Goal: Task Accomplishment & Management: Manage account settings

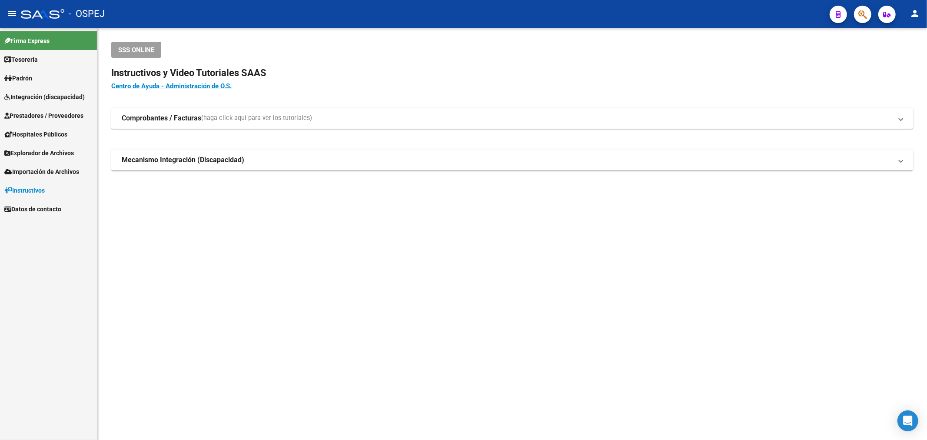
click at [38, 119] on span "Prestadores / Proveedores" at bounding box center [43, 116] width 79 height 10
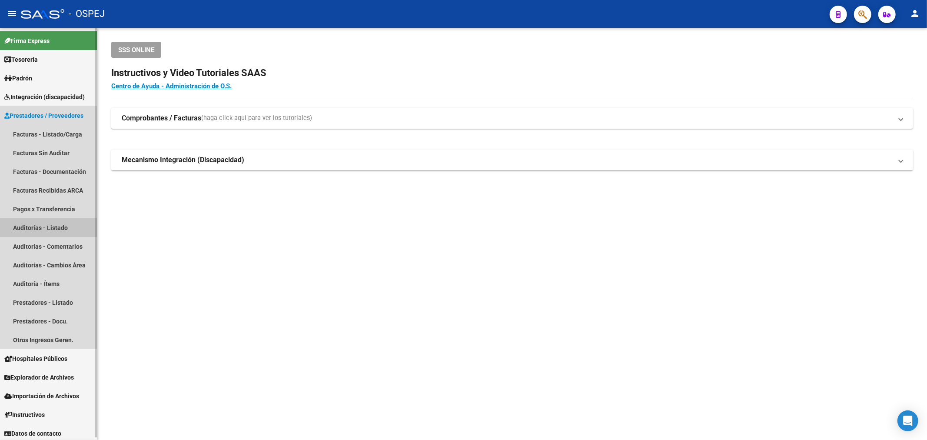
click at [64, 222] on link "Auditorías - Listado" at bounding box center [48, 227] width 97 height 19
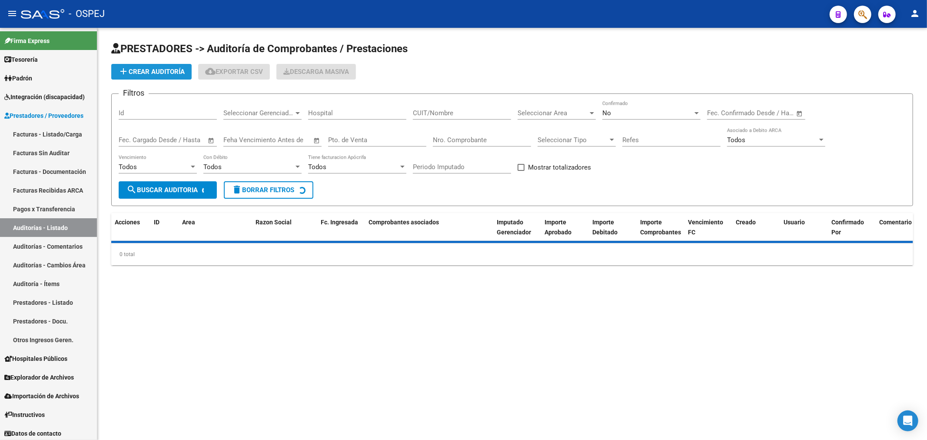
click at [159, 77] on button "add Crear Auditoría" at bounding box center [151, 72] width 80 height 16
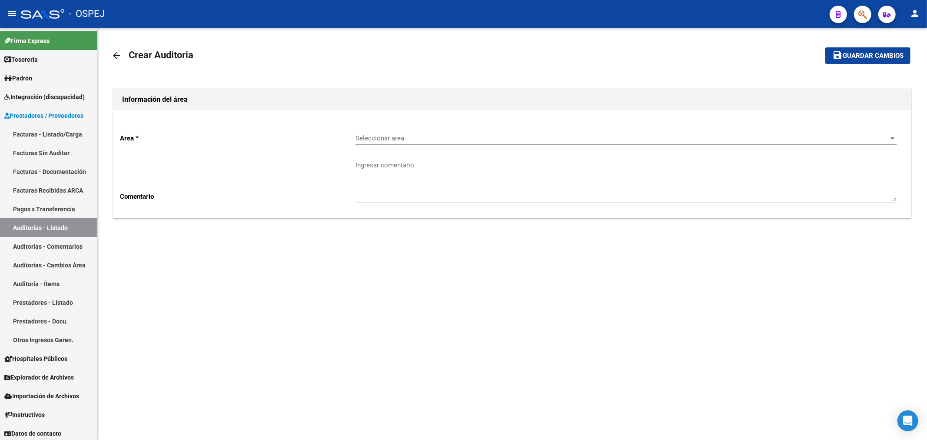
click at [413, 137] on span "Seleccionar area" at bounding box center [622, 138] width 533 height 8
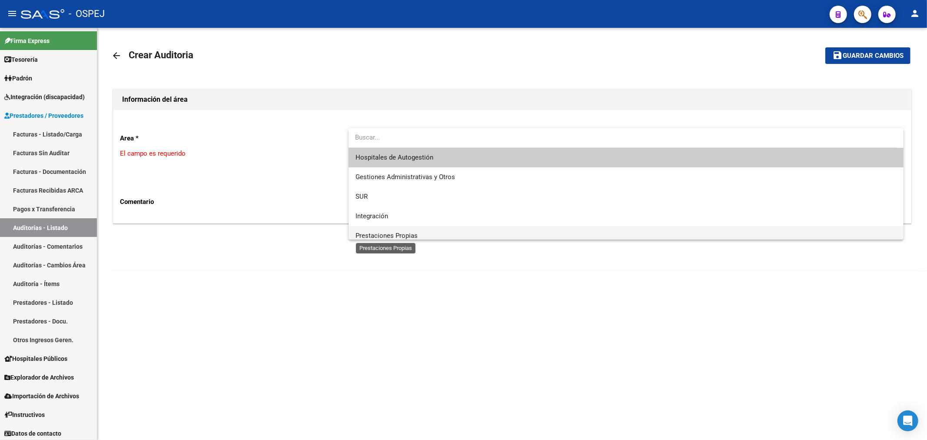
click at [389, 233] on span "Prestaciones Propias" at bounding box center [387, 236] width 62 height 8
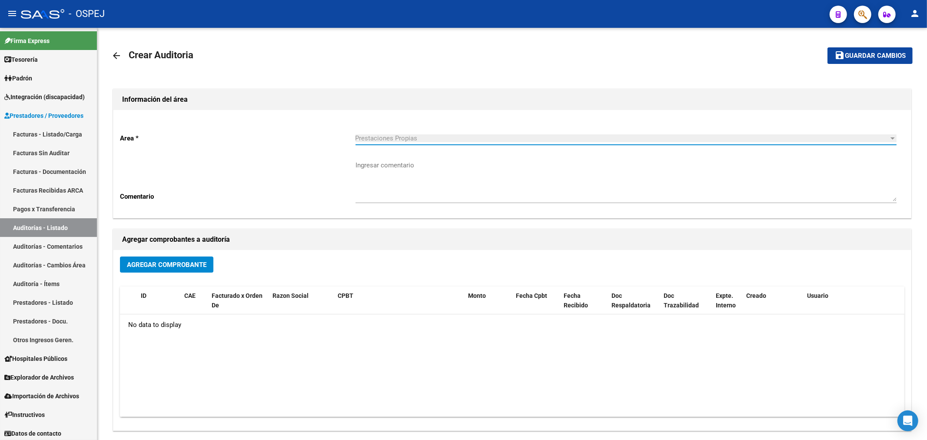
scroll to position [6, 0]
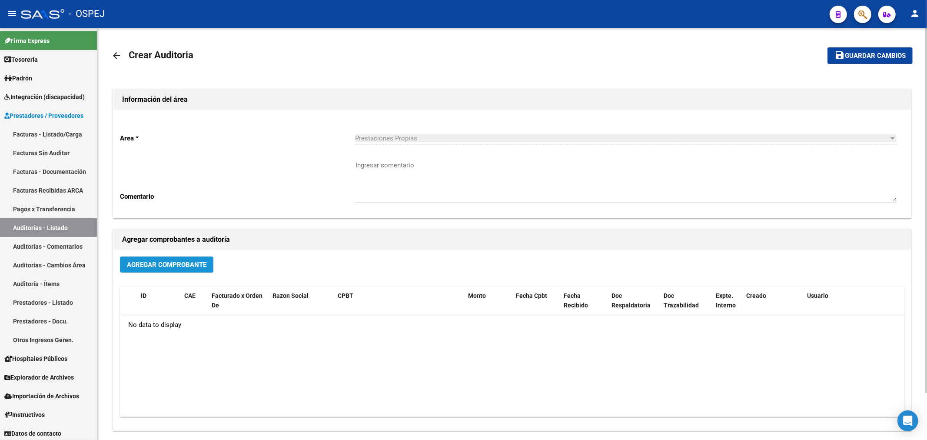
click at [186, 265] on span "Agregar Comprobante" at bounding box center [167, 265] width 80 height 8
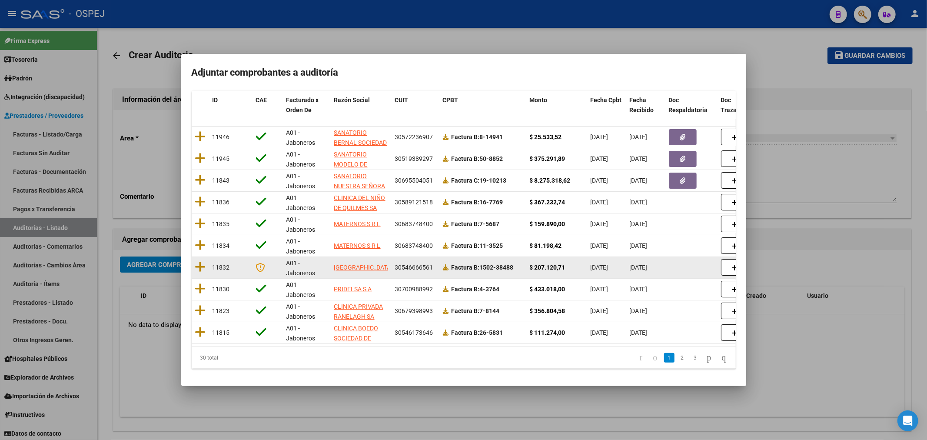
scroll to position [93, 0]
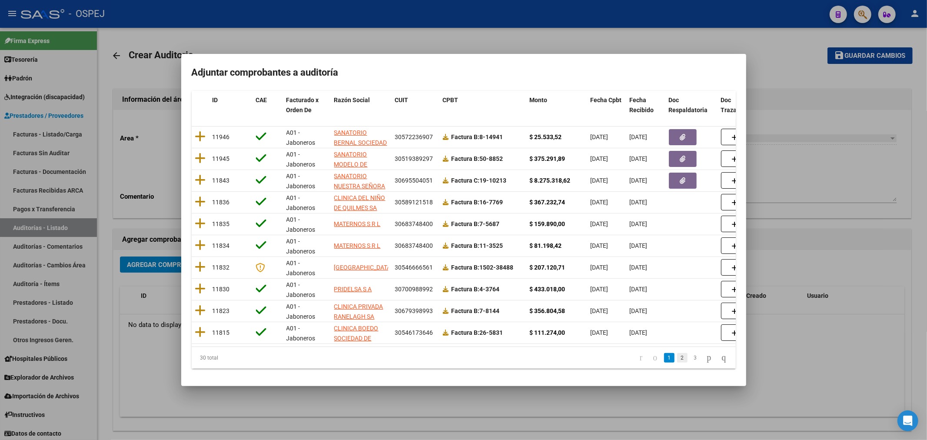
click at [677, 361] on link "2" at bounding box center [682, 358] width 10 height 10
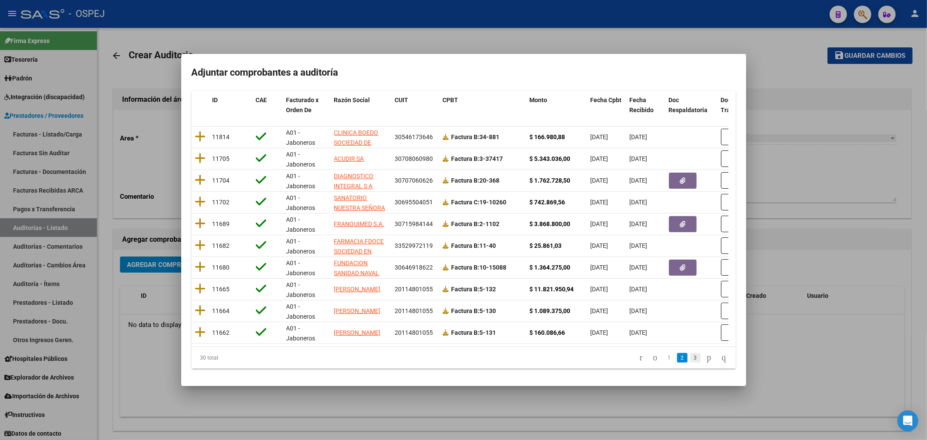
click at [690, 356] on link "3" at bounding box center [695, 358] width 10 height 10
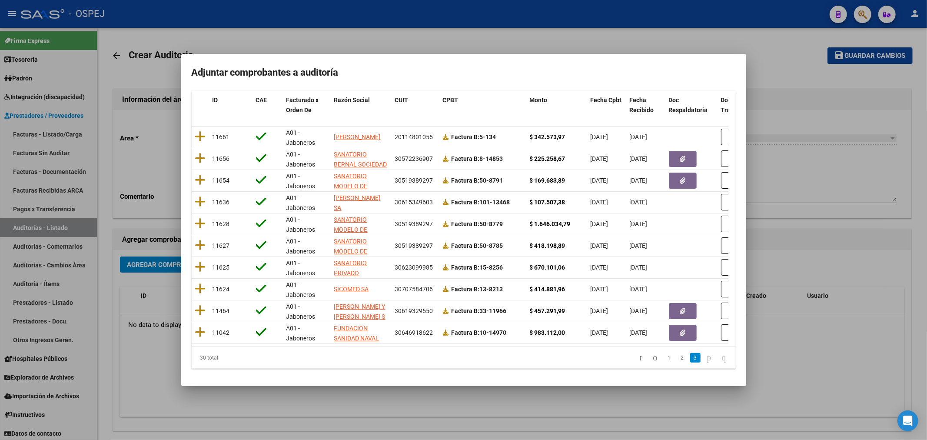
click at [811, 229] on div at bounding box center [463, 220] width 927 height 440
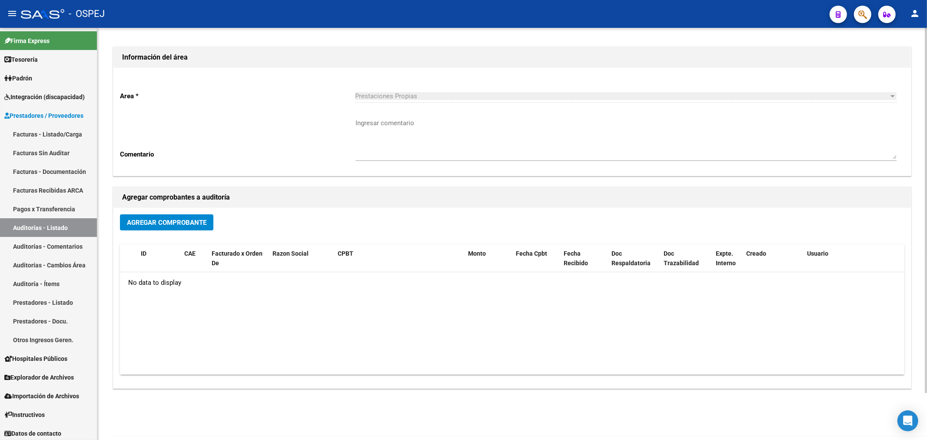
scroll to position [0, 0]
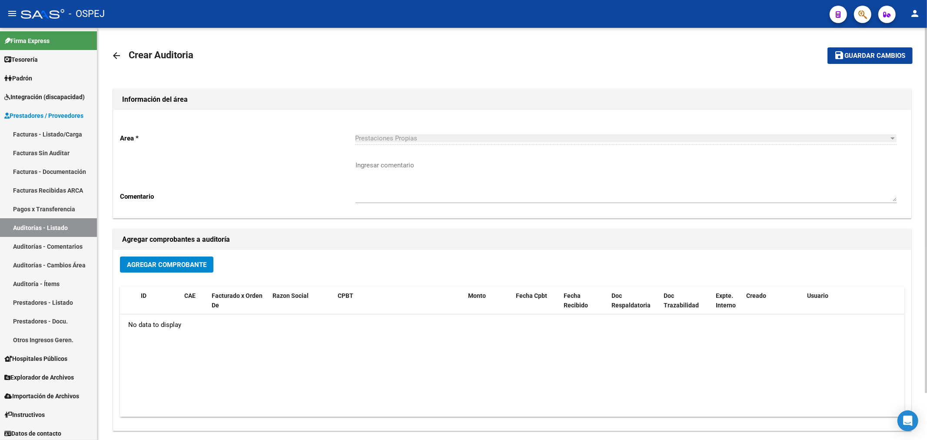
click at [125, 50] on link "arrow_back" at bounding box center [119, 55] width 17 height 20
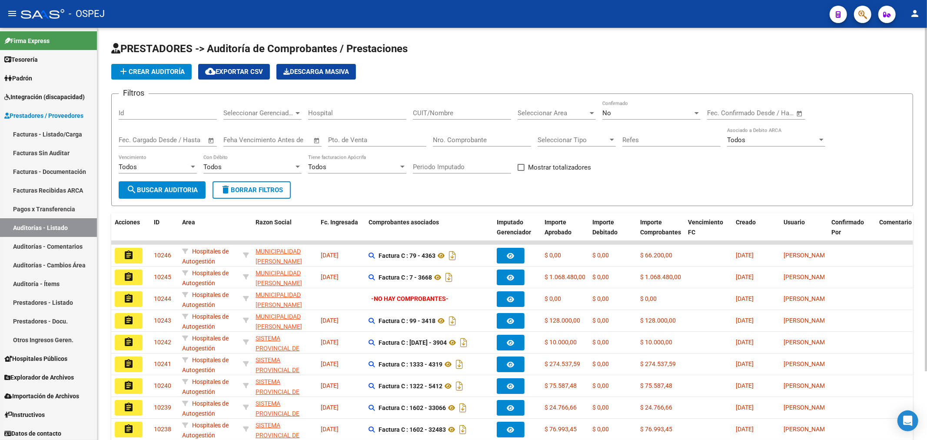
click at [174, 76] on button "add Crear Auditoría" at bounding box center [151, 72] width 80 height 16
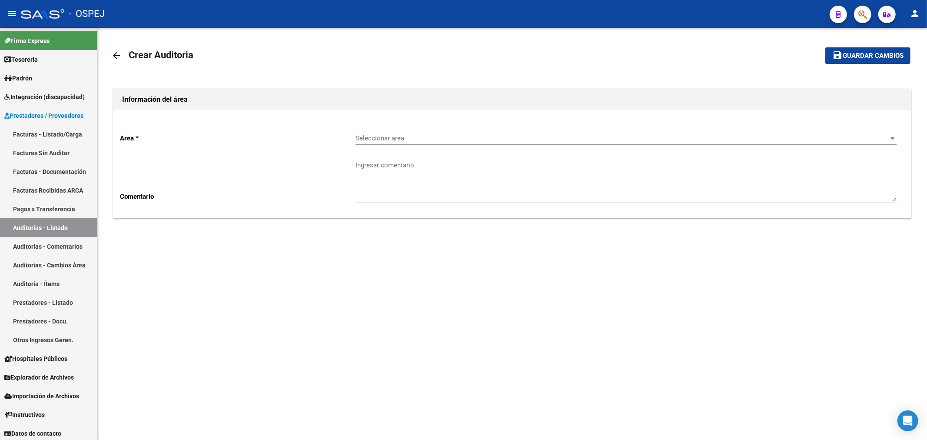
click at [376, 133] on div "Seleccionar area Seleccionar area" at bounding box center [626, 135] width 541 height 19
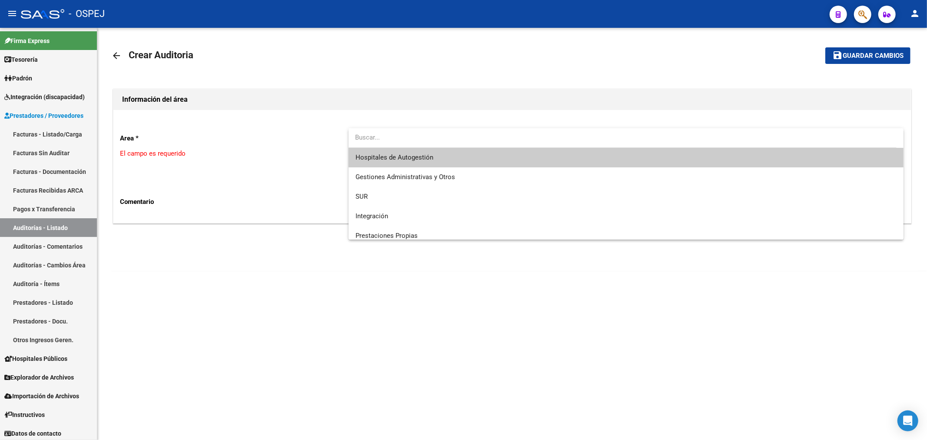
click at [213, 276] on div at bounding box center [463, 220] width 927 height 440
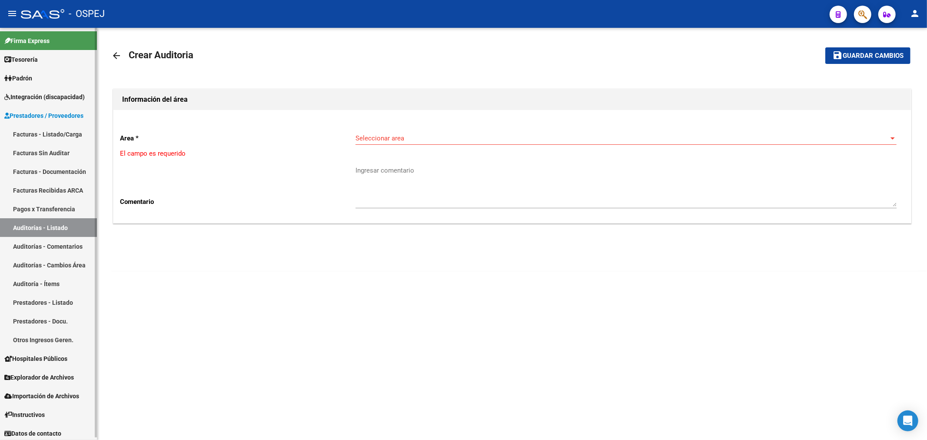
click at [76, 136] on link "Facturas - Listado/Carga" at bounding box center [48, 134] width 97 height 19
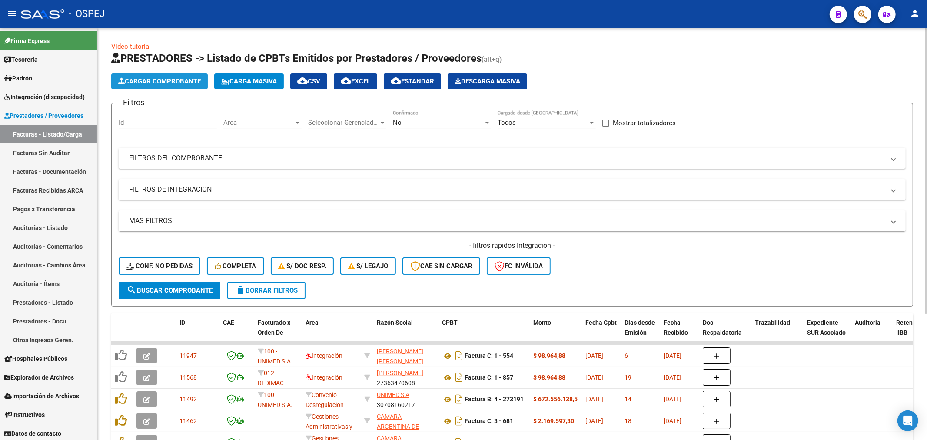
click at [189, 81] on span "Cargar Comprobante" at bounding box center [159, 81] width 83 height 8
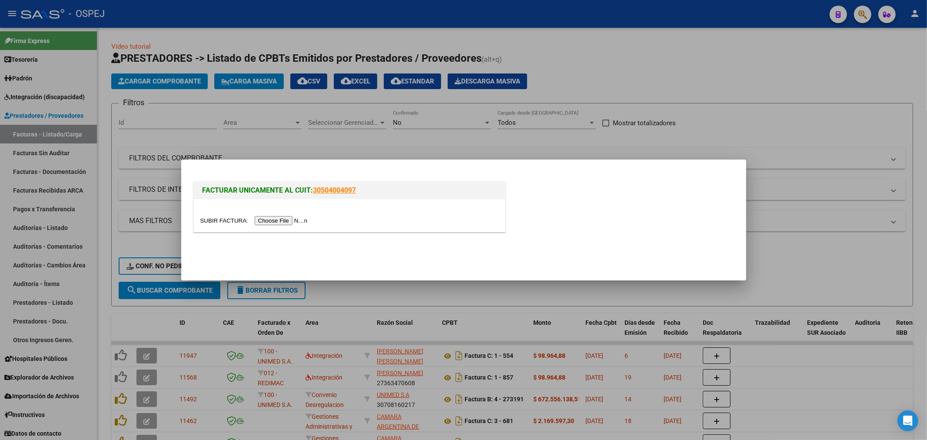
click at [277, 130] on div at bounding box center [463, 220] width 927 height 440
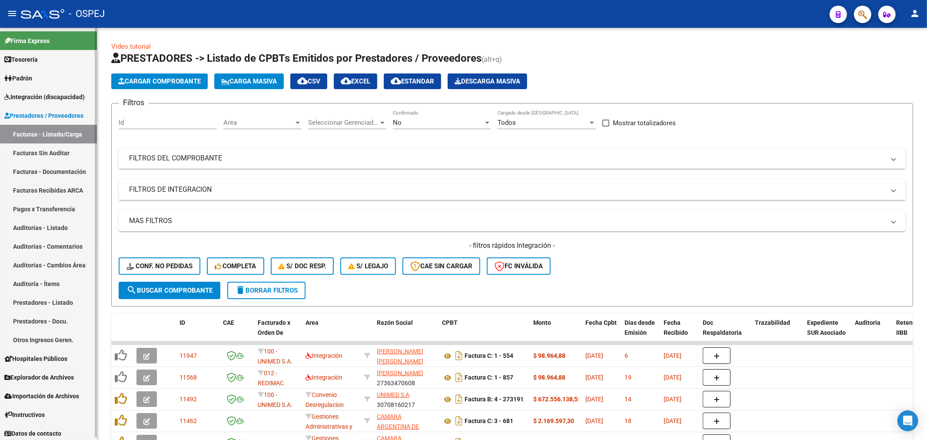
click at [63, 229] on link "Auditorías - Listado" at bounding box center [48, 227] width 97 height 19
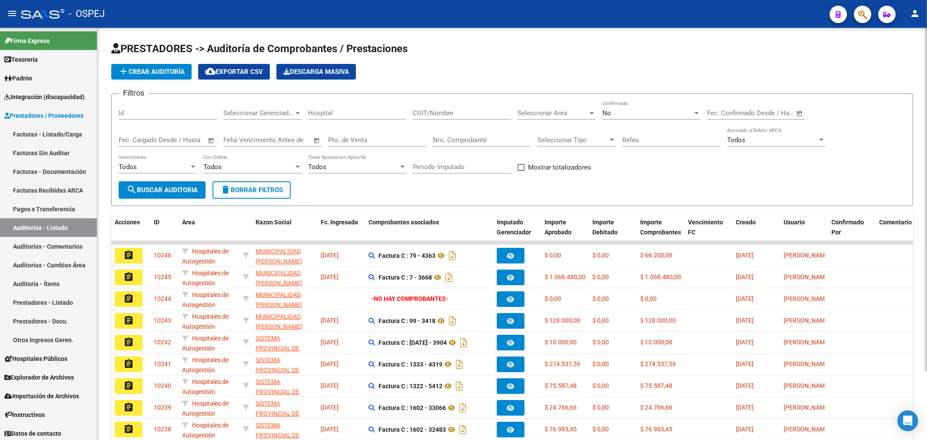
click at [624, 115] on div "No" at bounding box center [647, 113] width 90 height 8
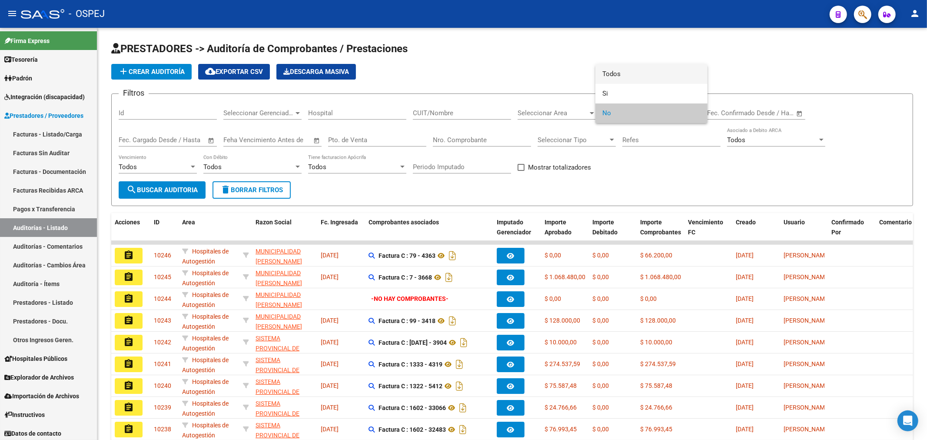
click at [635, 74] on span "Todos" at bounding box center [651, 74] width 98 height 20
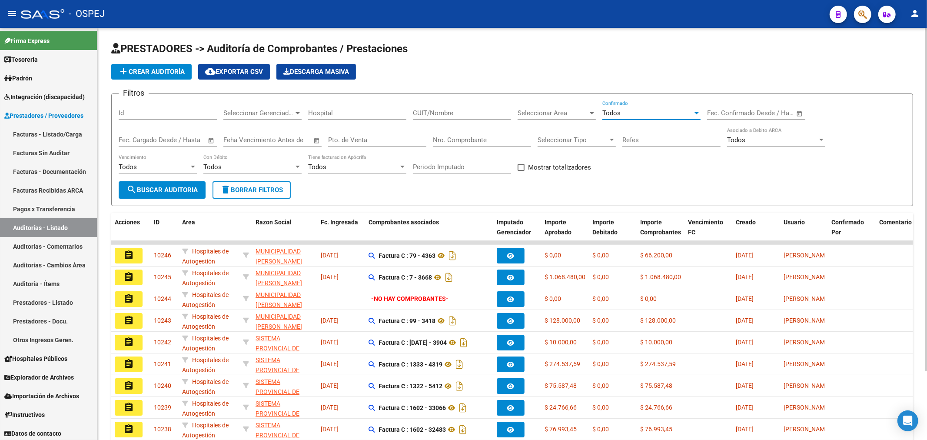
click at [505, 138] on input "Nro. Comprobante" at bounding box center [482, 140] width 98 height 8
type input "5088"
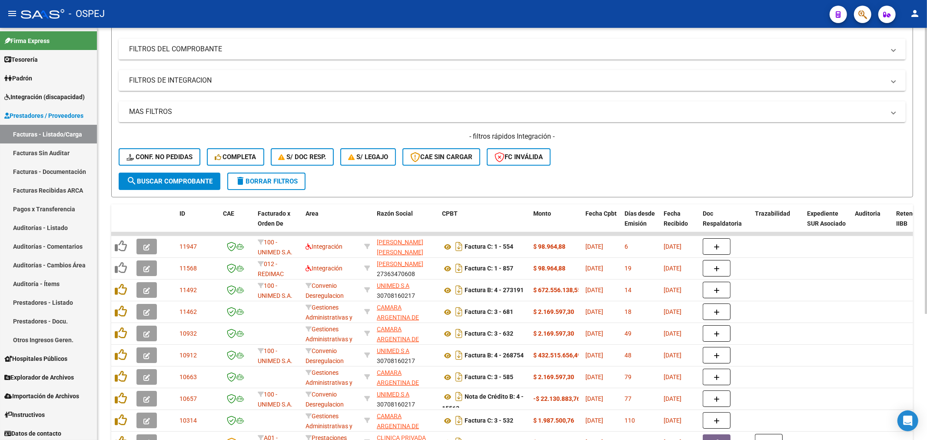
scroll to position [48, 0]
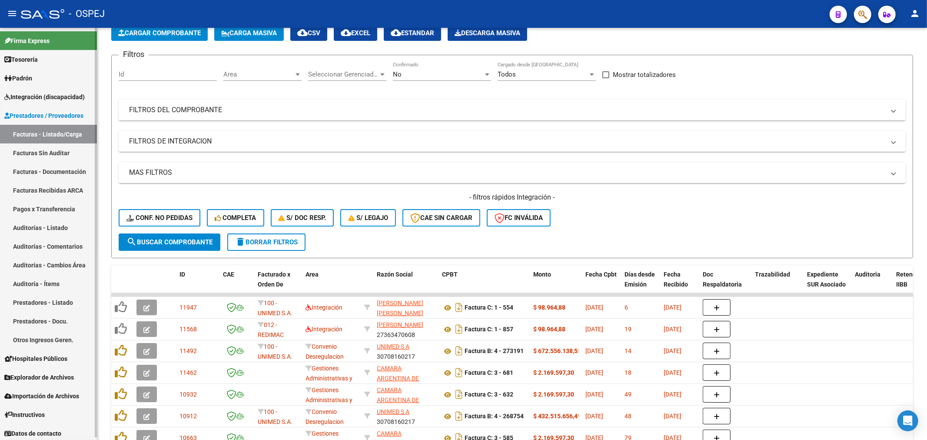
click at [66, 232] on link "Auditorías - Listado" at bounding box center [48, 227] width 97 height 19
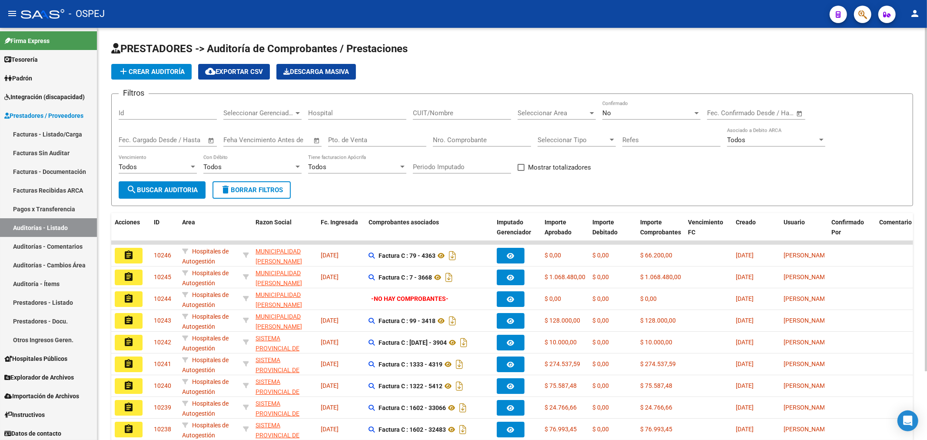
click at [614, 111] on div "No" at bounding box center [647, 113] width 90 height 8
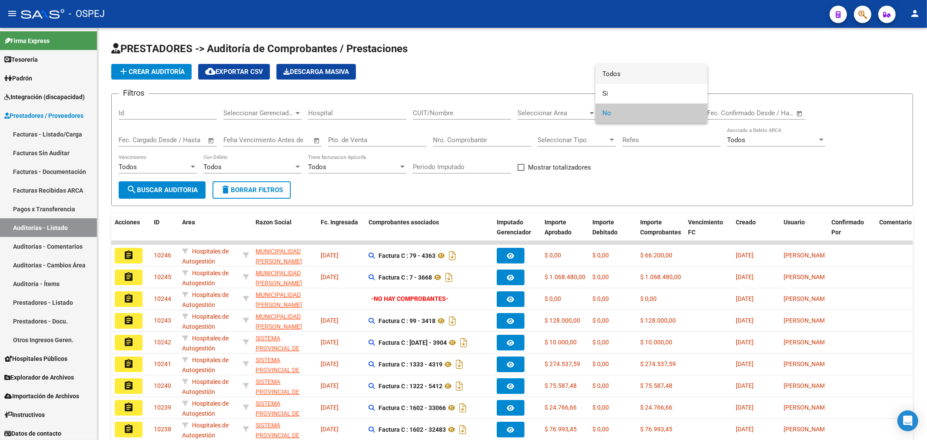
click at [638, 79] on span "Todos" at bounding box center [651, 74] width 98 height 20
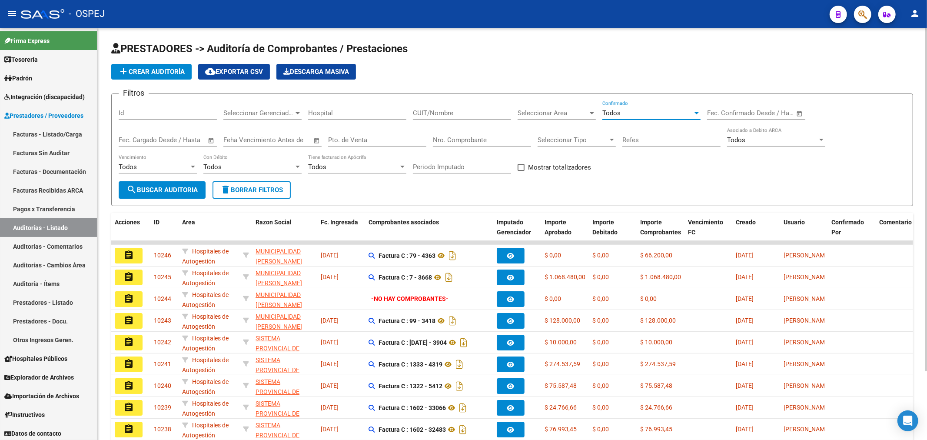
click at [489, 141] on input "Nro. Comprobante" at bounding box center [482, 140] width 98 height 8
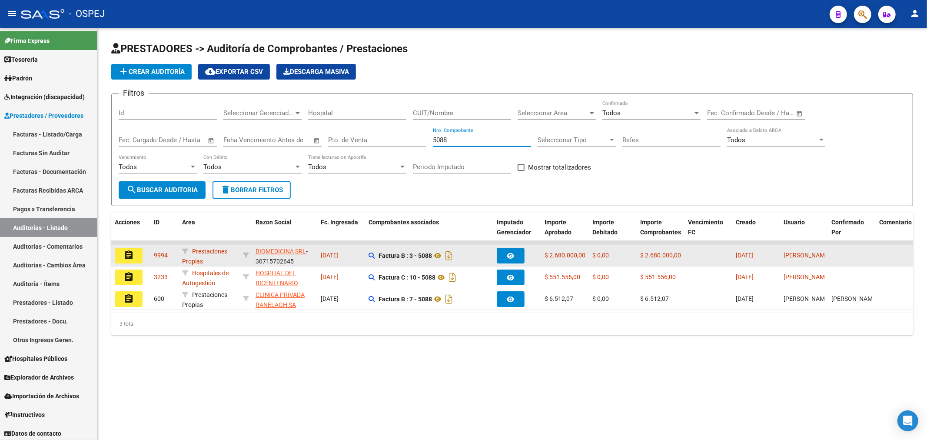
type input "5088"
click at [133, 259] on mat-icon "assignment" at bounding box center [128, 255] width 10 height 10
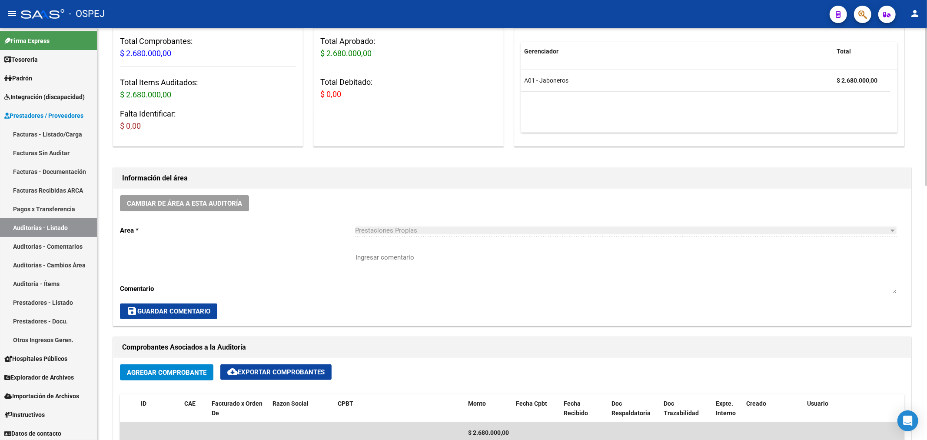
scroll to position [289, 0]
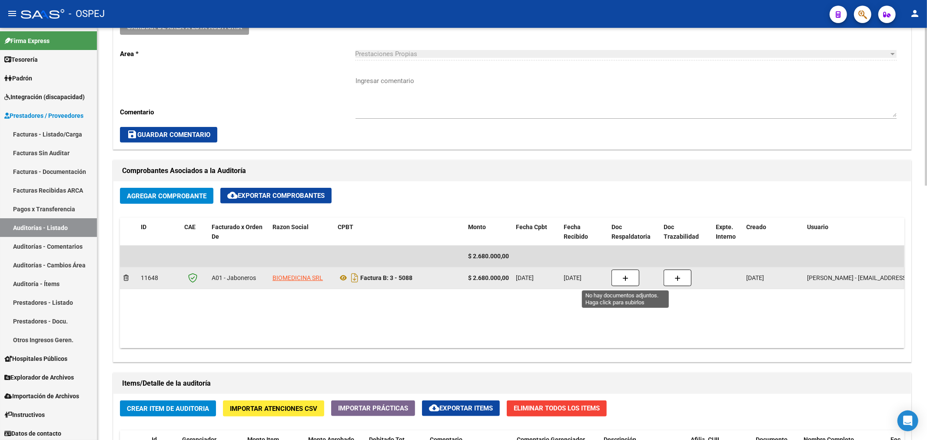
click at [628, 278] on icon "button" at bounding box center [625, 278] width 6 height 7
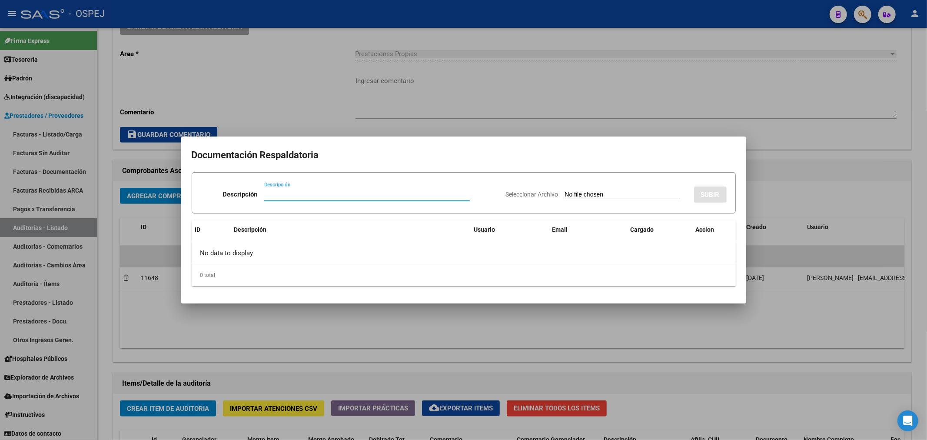
click at [574, 197] on input "Seleccionar Archivo" at bounding box center [622, 195] width 115 height 8
type input "C:\fakepath\biomedicina fb 3-5088.pdf"
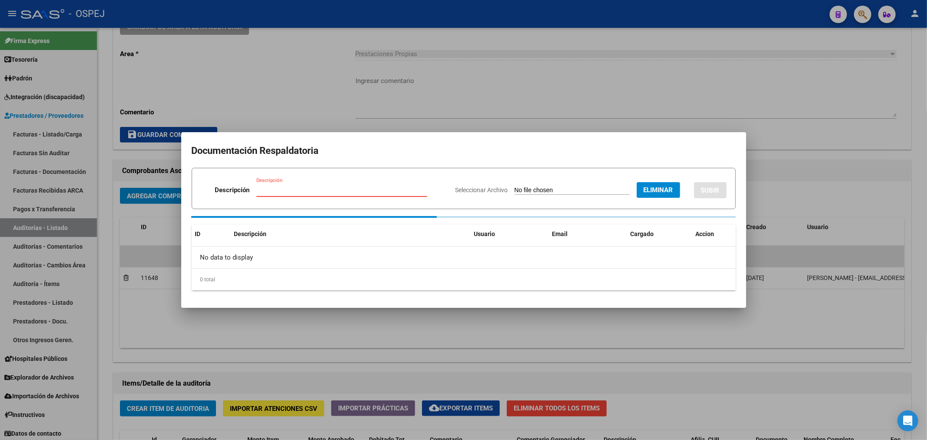
click at [320, 188] on input "Descripción" at bounding box center [341, 190] width 171 height 8
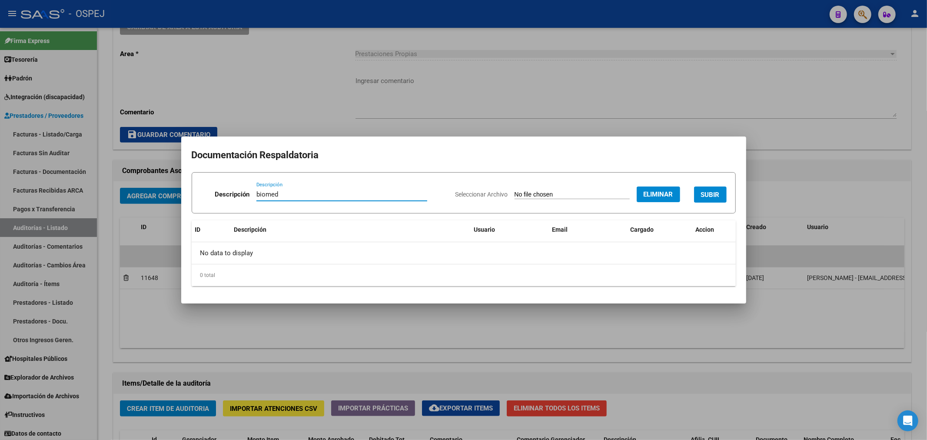
type input "biomedi"
type input "factura completa"
click at [723, 188] on button "SUBIR" at bounding box center [710, 194] width 33 height 16
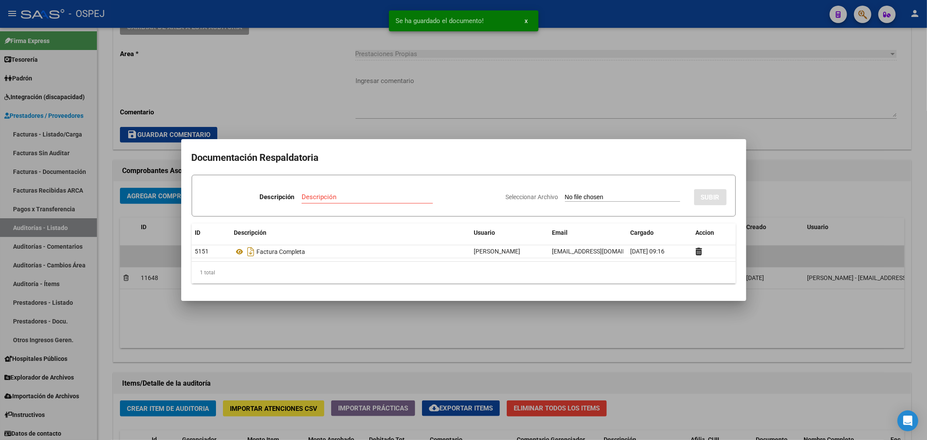
click at [508, 110] on div at bounding box center [463, 220] width 927 height 440
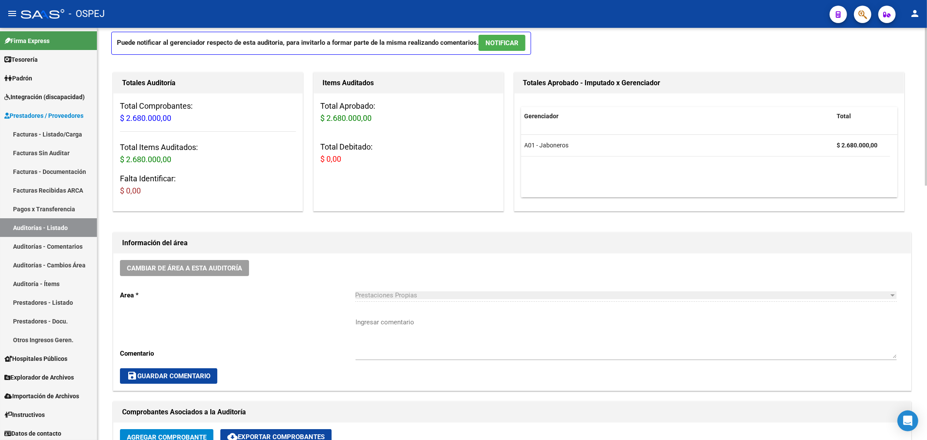
scroll to position [0, 0]
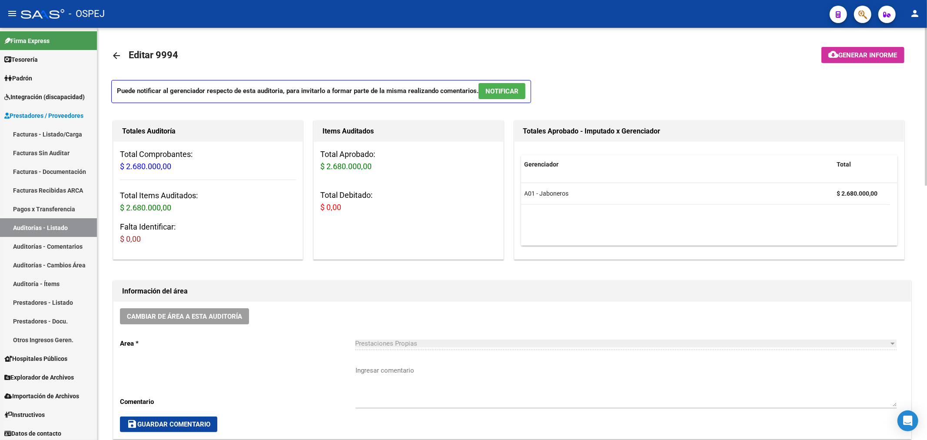
click at [123, 48] on link "arrow_back" at bounding box center [119, 55] width 17 height 20
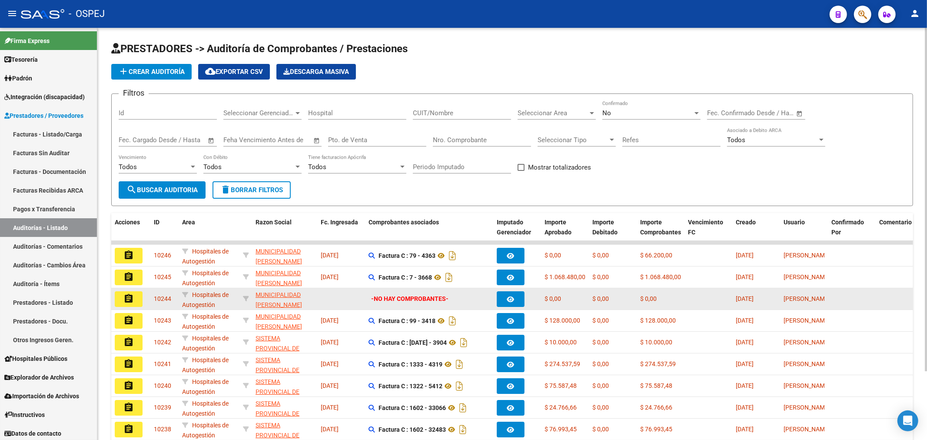
click at [707, 296] on datatable-body-cell at bounding box center [709, 298] width 48 height 21
click at [734, 302] on datatable-body-cell "[DATE]" at bounding box center [756, 298] width 48 height 21
click at [735, 302] on datatable-body-cell "[DATE]" at bounding box center [756, 298] width 48 height 21
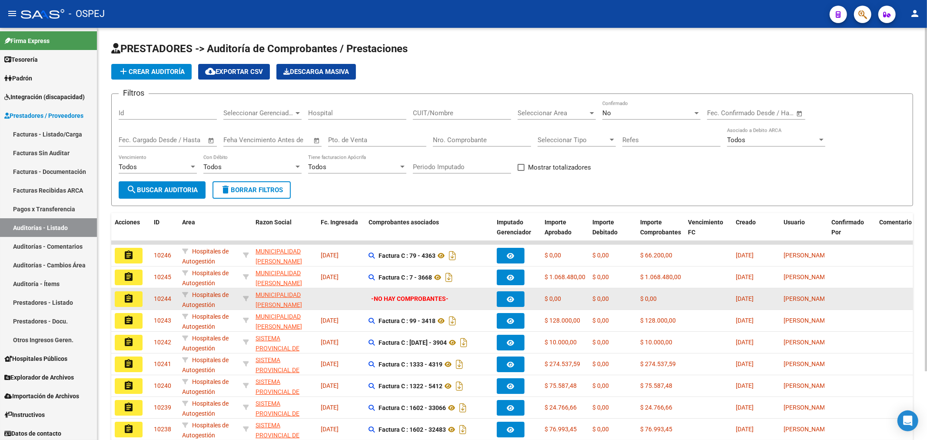
click at [735, 302] on datatable-body-cell "[DATE]" at bounding box center [756, 298] width 48 height 21
click at [705, 289] on datatable-body-cell at bounding box center [709, 298] width 48 height 21
click at [721, 298] on datatable-body-cell at bounding box center [709, 298] width 48 height 21
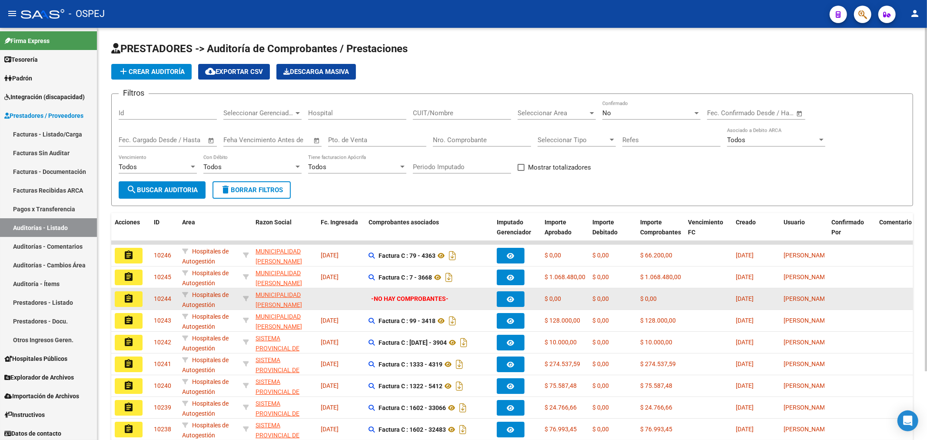
click at [721, 298] on datatable-body-cell at bounding box center [709, 298] width 48 height 21
click at [721, 299] on datatable-body-cell at bounding box center [709, 298] width 48 height 21
click at [721, 294] on datatable-body-cell at bounding box center [709, 298] width 48 height 21
drag, startPoint x: 721, startPoint y: 294, endPoint x: 852, endPoint y: 306, distance: 131.8
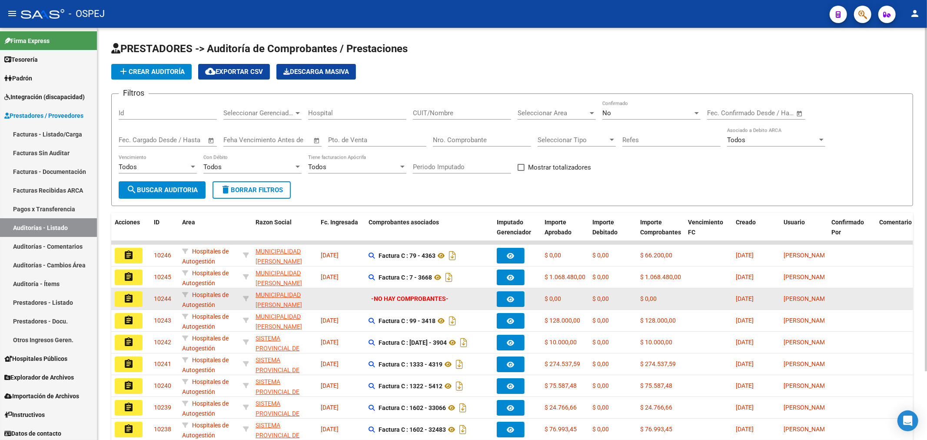
click at [852, 306] on div "assignment 10244 Hospitales de Autogestión MUNICIPALIDAD [PERSON_NAME][GEOGRAPH…" at bounding box center [719, 299] width 1216 height 22
click at [815, 304] on div "[PERSON_NAME]" at bounding box center [804, 299] width 41 height 10
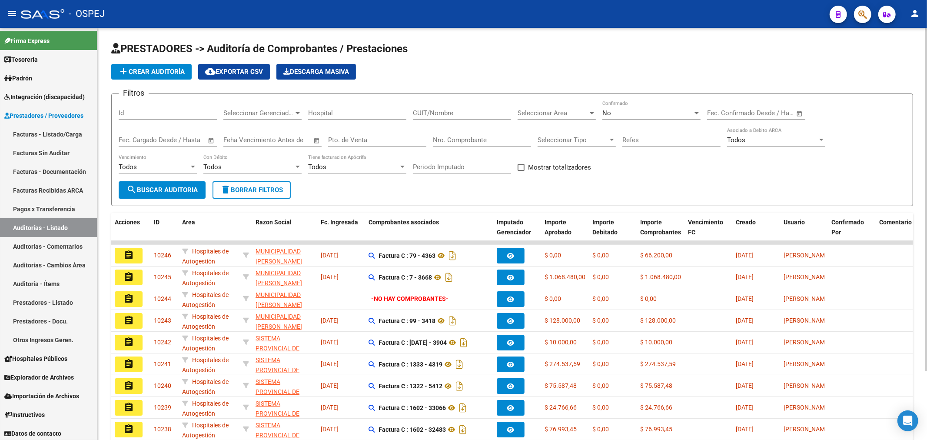
drag, startPoint x: 818, startPoint y: 305, endPoint x: 110, endPoint y: 294, distance: 708.1
click at [110, 294] on div "PRESTADORES -> Auditoría de Comprobantes / Prestaciones add Crear Auditoría clo…" at bounding box center [512, 271] width 830 height 487
click at [110, 293] on div "PRESTADORES -> Auditoría de Comprobantes / Prestaciones add Crear Auditoría clo…" at bounding box center [512, 271] width 830 height 487
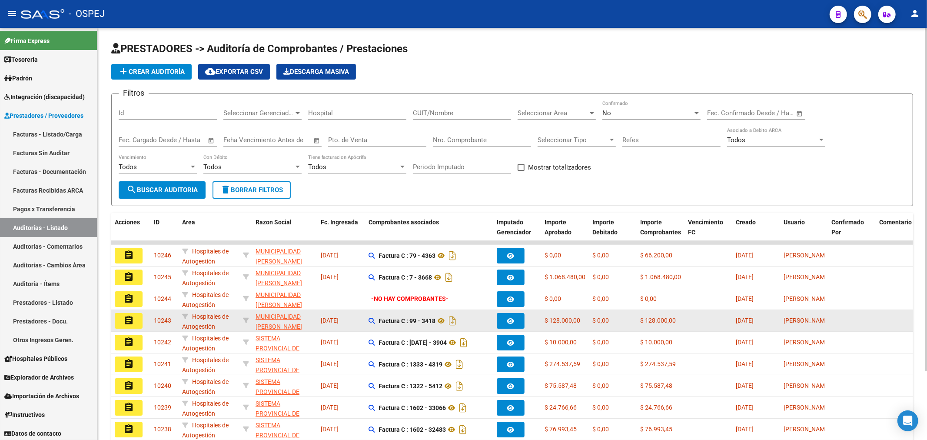
drag, startPoint x: 149, startPoint y: 290, endPoint x: 833, endPoint y: 329, distance: 685.6
click at [831, 330] on datatable-scroller "assignment 10246 Hospitales de Autogestión MUNICIPALIDAD [PERSON_NAME][GEOGRAPH…" at bounding box center [512, 351] width 802 height 221
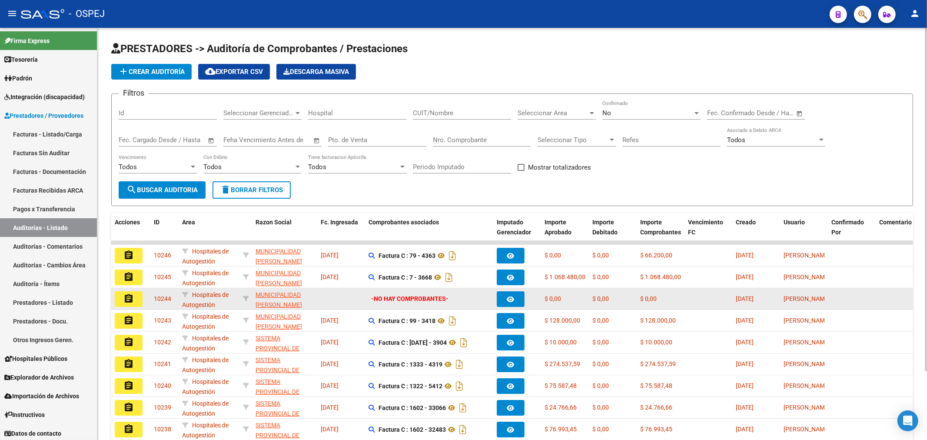
drag, startPoint x: 817, startPoint y: 306, endPoint x: 688, endPoint y: 303, distance: 129.1
click at [612, 292] on div "assignment 10244 Hospitales de Autogestión MUNICIPALIDAD [PERSON_NAME][GEOGRAPH…" at bounding box center [719, 299] width 1216 height 22
drag, startPoint x: 807, startPoint y: 305, endPoint x: 145, endPoint y: 293, distance: 662.0
click at [145, 293] on div "assignment 10244 Hospitales de Autogestión MUNICIPALIDAD [PERSON_NAME][GEOGRAPH…" at bounding box center [719, 299] width 1216 height 22
click at [150, 289] on datatable-body-cell "10244" at bounding box center [164, 298] width 28 height 21
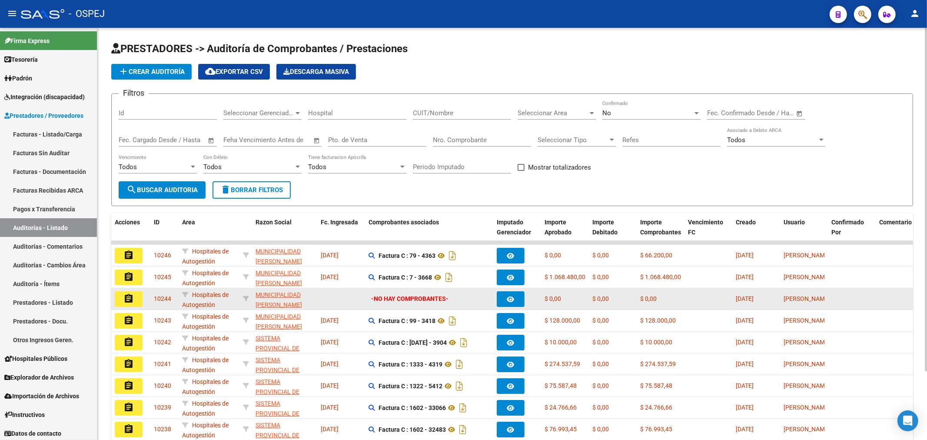
drag, startPoint x: 154, startPoint y: 298, endPoint x: 836, endPoint y: 303, distance: 682.4
click at [836, 303] on div "assignment 10244 Hospitales de Autogestión MUNICIPALIDAD [PERSON_NAME][GEOGRAPH…" at bounding box center [719, 299] width 1216 height 22
click at [836, 303] on datatable-body-cell at bounding box center [852, 298] width 48 height 21
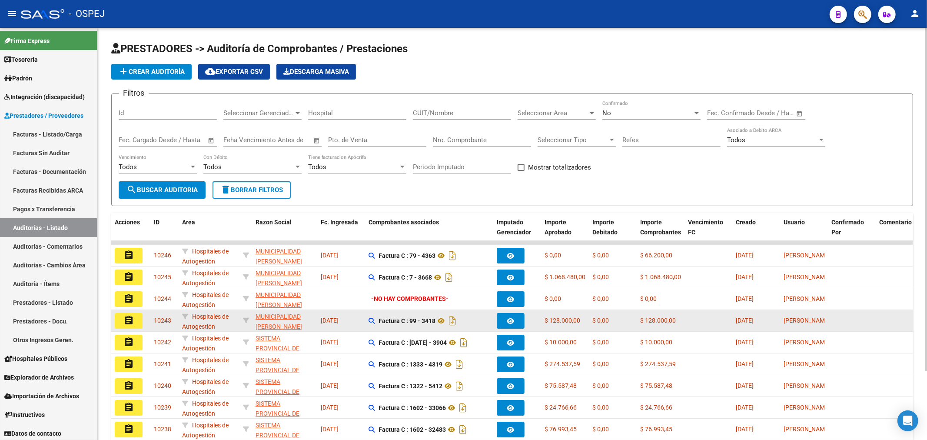
scroll to position [0, 0]
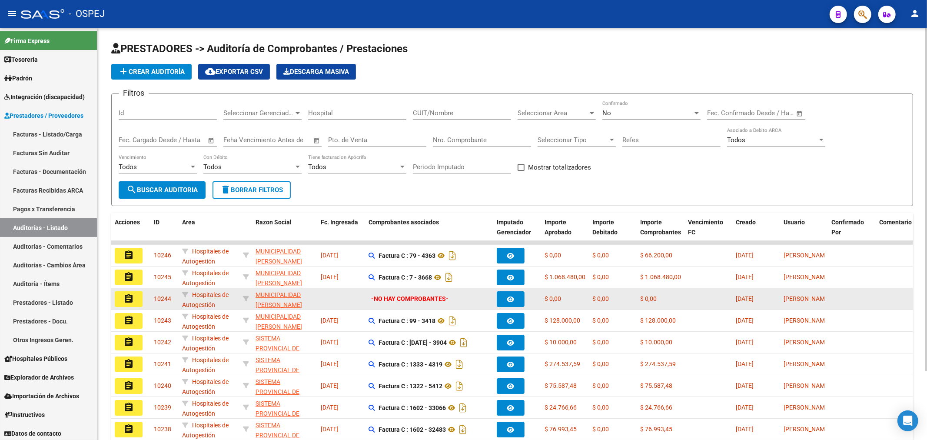
drag, startPoint x: 814, startPoint y: 303, endPoint x: 132, endPoint y: 294, distance: 682.0
click at [135, 294] on div "assignment 10244 Hospitales de Autogestión MUNICIPALIDAD [PERSON_NAME][GEOGRAPH…" at bounding box center [719, 299] width 1216 height 22
click at [153, 290] on datatable-body-cell "10244" at bounding box center [164, 298] width 28 height 21
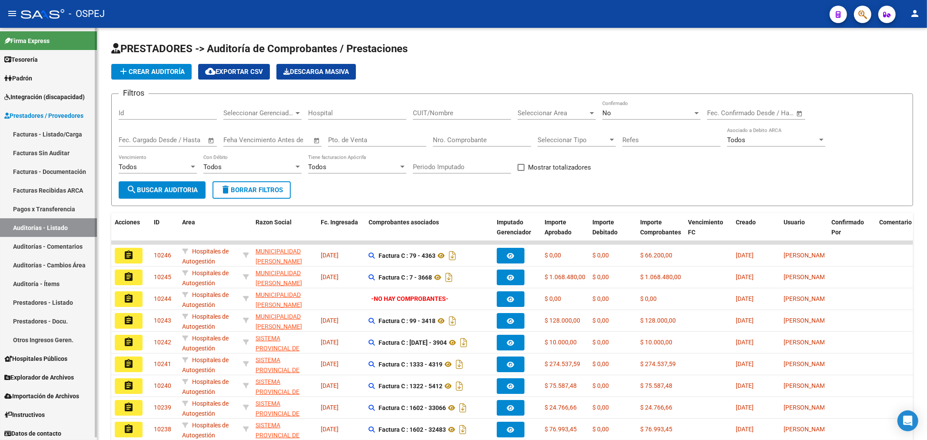
drag, startPoint x: 155, startPoint y: 292, endPoint x: 0, endPoint y: 362, distance: 169.5
click at [0, 362] on mat-sidenav-container "Firma Express Tesorería Auditorías Confirmadas Padrón Afiliados Empadronados Mo…" at bounding box center [463, 234] width 927 height 412
click at [106, 269] on div "PRESTADORES -> Auditoría de Comprobantes / Prestaciones add Crear Auditoría clo…" at bounding box center [512, 271] width 830 height 487
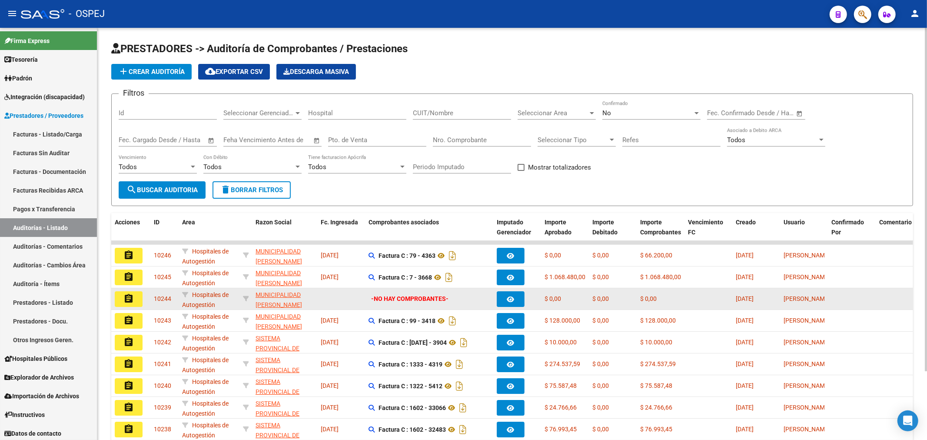
drag, startPoint x: 150, startPoint y: 293, endPoint x: 576, endPoint y: 289, distance: 426.4
click at [576, 289] on div "assignment 10244 Hospitales de Autogestión MUNICIPALIDAD [PERSON_NAME][GEOGRAPH…" at bounding box center [719, 299] width 1216 height 22
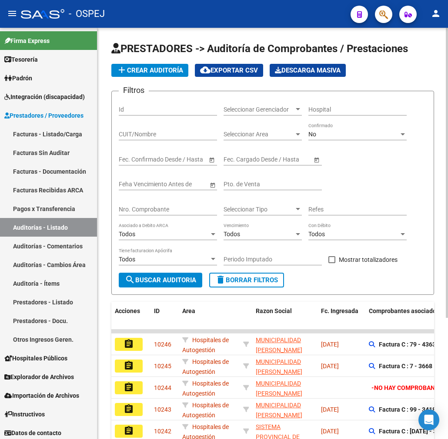
click at [315, 131] on div "No Confirmado" at bounding box center [357, 131] width 98 height 17
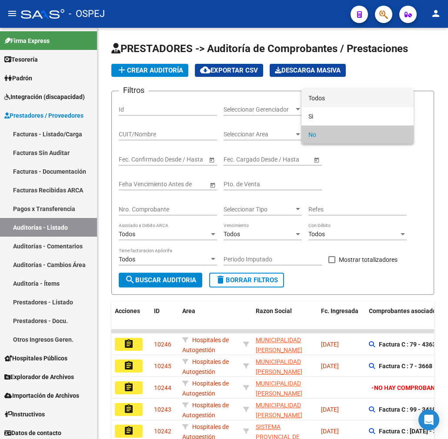
click at [331, 101] on span "Todos" at bounding box center [357, 98] width 98 height 18
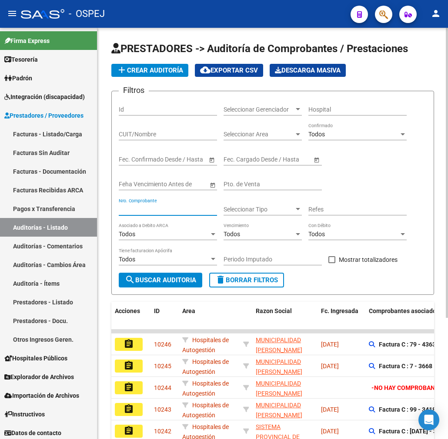
click at [166, 209] on input "Nro. Comprobante" at bounding box center [168, 209] width 98 height 7
click at [347, 133] on div "Todos" at bounding box center [353, 134] width 90 height 7
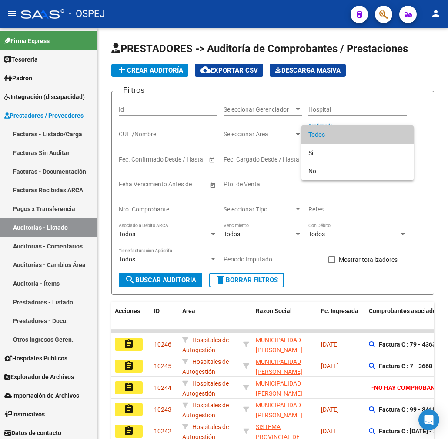
click at [333, 132] on span "Todos" at bounding box center [357, 135] width 98 height 18
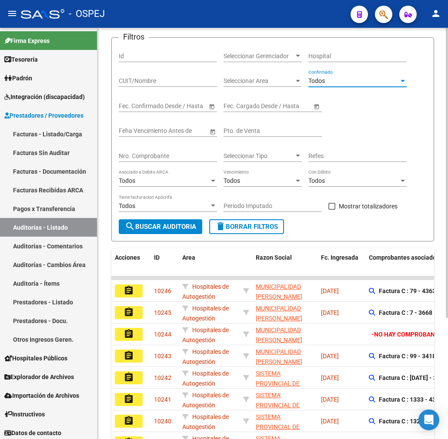
scroll to position [48, 0]
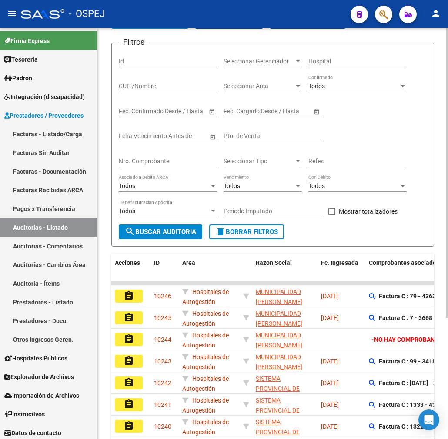
click at [351, 83] on div "Todos Confirmado" at bounding box center [357, 83] width 98 height 17
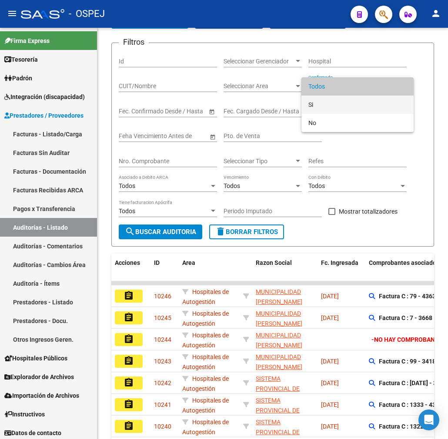
click at [320, 105] on span "Si" at bounding box center [357, 105] width 98 height 18
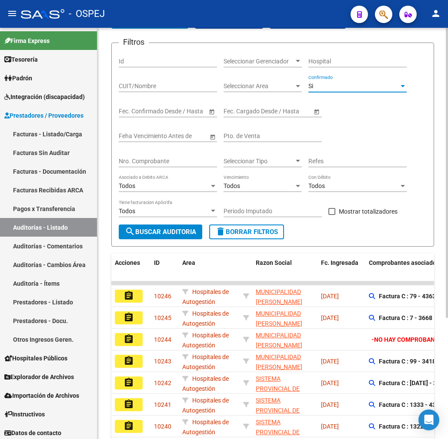
click at [189, 233] on span "search Buscar Auditoria" at bounding box center [160, 232] width 71 height 8
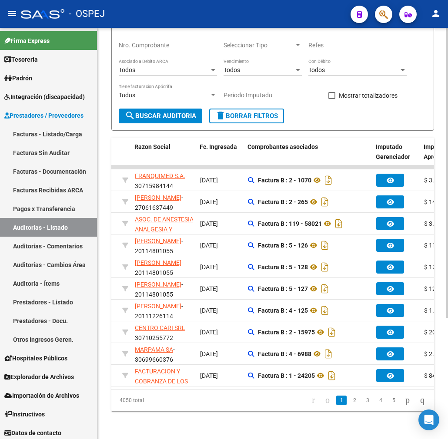
scroll to position [0, 0]
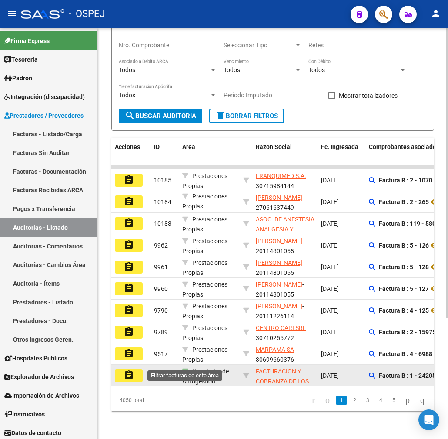
click at [184, 369] on icon at bounding box center [185, 372] width 6 height 6
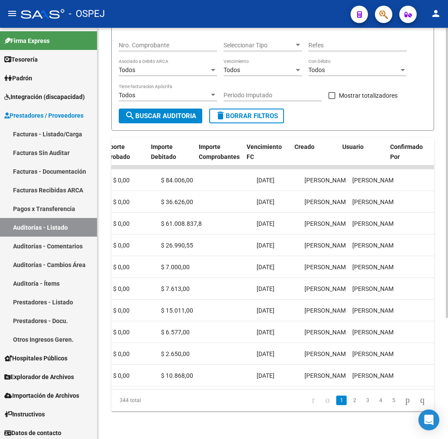
scroll to position [0, 485]
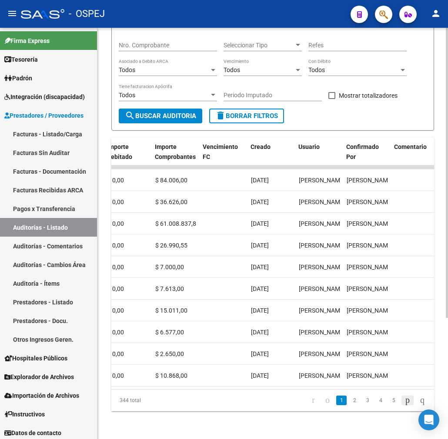
click at [404, 399] on icon "go to next page" at bounding box center [407, 400] width 7 height 10
click at [310, 402] on icon "go to first page" at bounding box center [313, 400] width 6 height 10
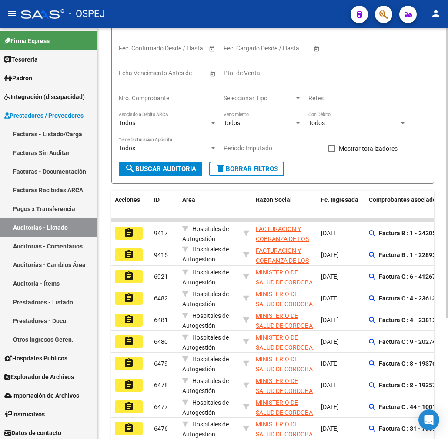
scroll to position [0, 0]
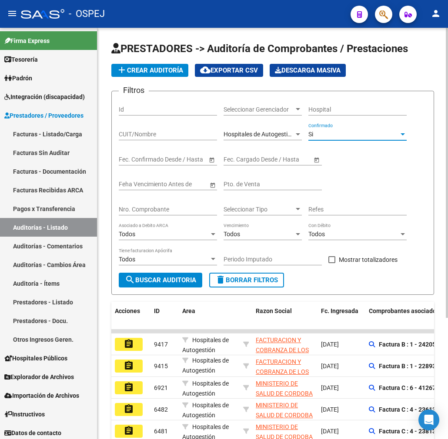
click at [344, 138] on div "Si" at bounding box center [353, 134] width 90 height 7
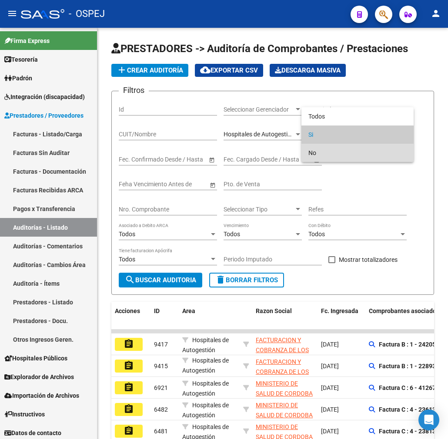
click at [347, 150] on span "No" at bounding box center [357, 153] width 98 height 18
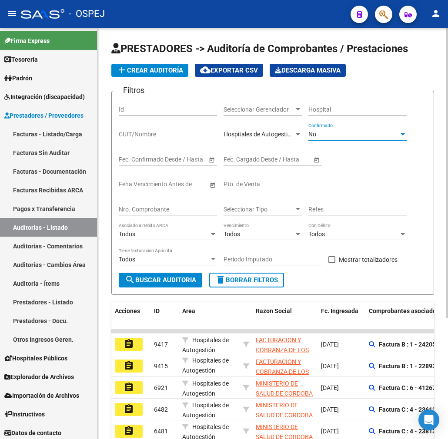
click at [179, 278] on span "search Buscar Auditoria" at bounding box center [160, 280] width 71 height 8
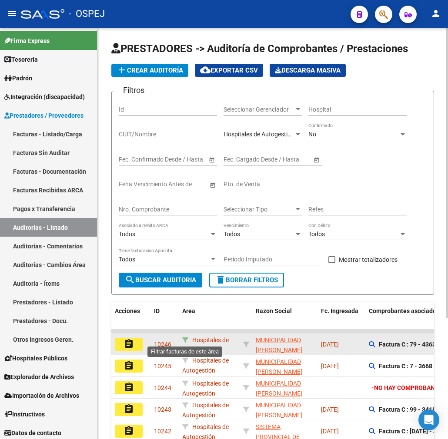
click at [186, 337] on icon at bounding box center [185, 340] width 6 height 6
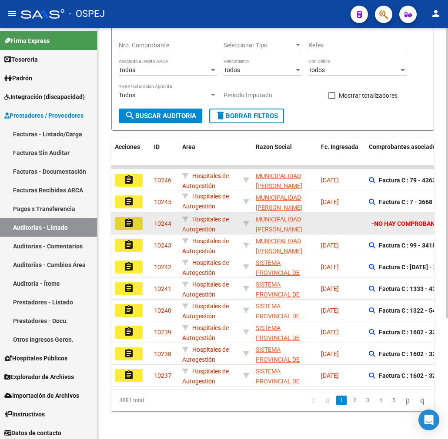
click at [129, 219] on mat-icon "assignment" at bounding box center [128, 223] width 10 height 10
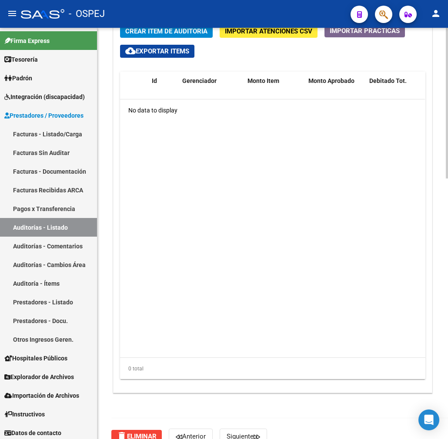
scroll to position [712, 0]
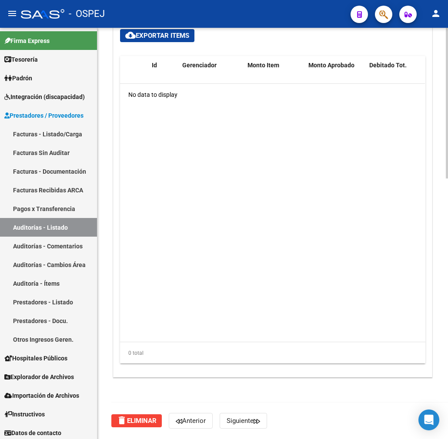
click at [146, 424] on span "delete Eliminar" at bounding box center [136, 421] width 40 height 8
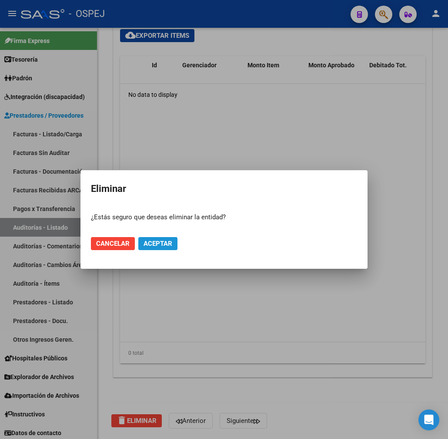
click at [166, 244] on span "Aceptar" at bounding box center [157, 244] width 29 height 8
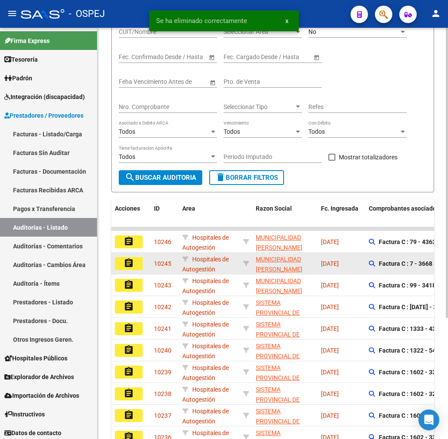
scroll to position [172, 0]
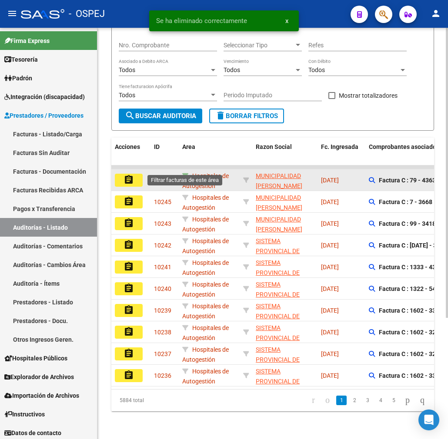
click at [183, 173] on icon at bounding box center [185, 176] width 6 height 6
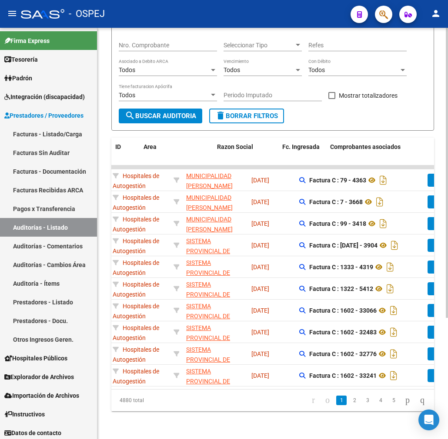
scroll to position [0, 10]
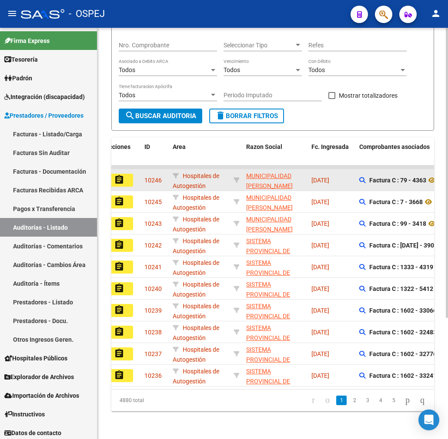
click at [171, 169] on datatable-body-cell "Hospitales de Autogestión" at bounding box center [199, 179] width 61 height 21
click at [179, 171] on div "Hospitales de Autogestión" at bounding box center [200, 180] width 54 height 18
click at [174, 173] on icon at bounding box center [176, 176] width 6 height 6
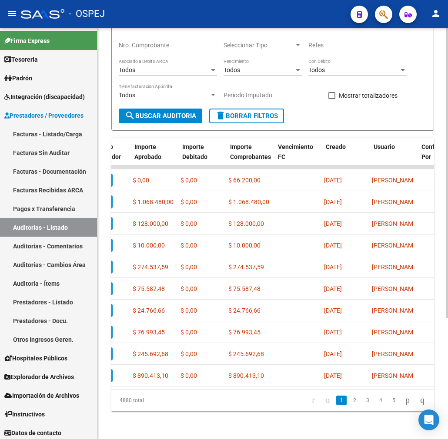
scroll to position [0, 409]
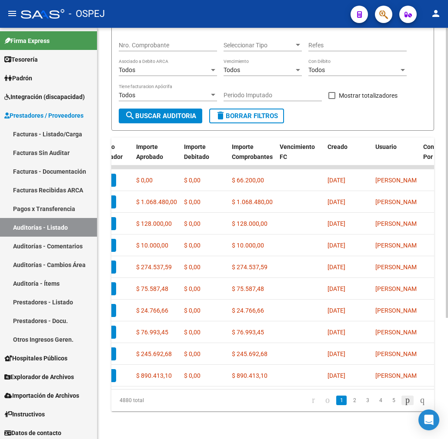
click at [404, 405] on icon "go to next page" at bounding box center [407, 400] width 7 height 10
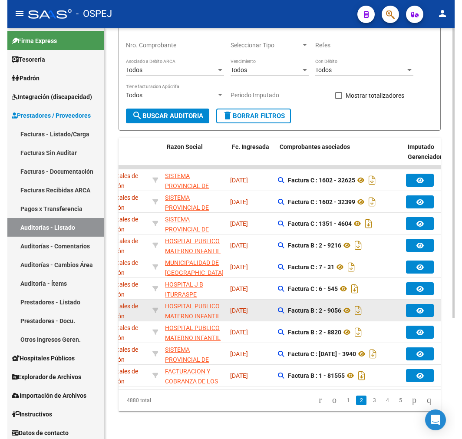
scroll to position [0, 107]
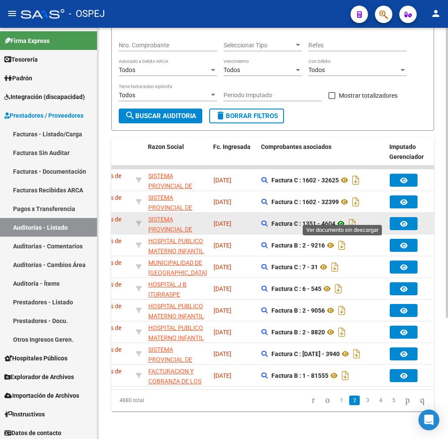
click at [343, 219] on icon at bounding box center [340, 224] width 11 height 10
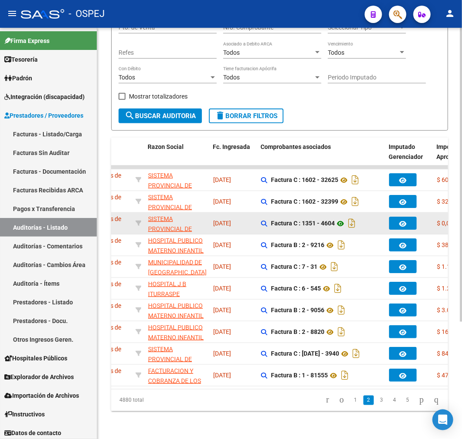
scroll to position [146, 0]
